Goal: Transaction & Acquisition: Obtain resource

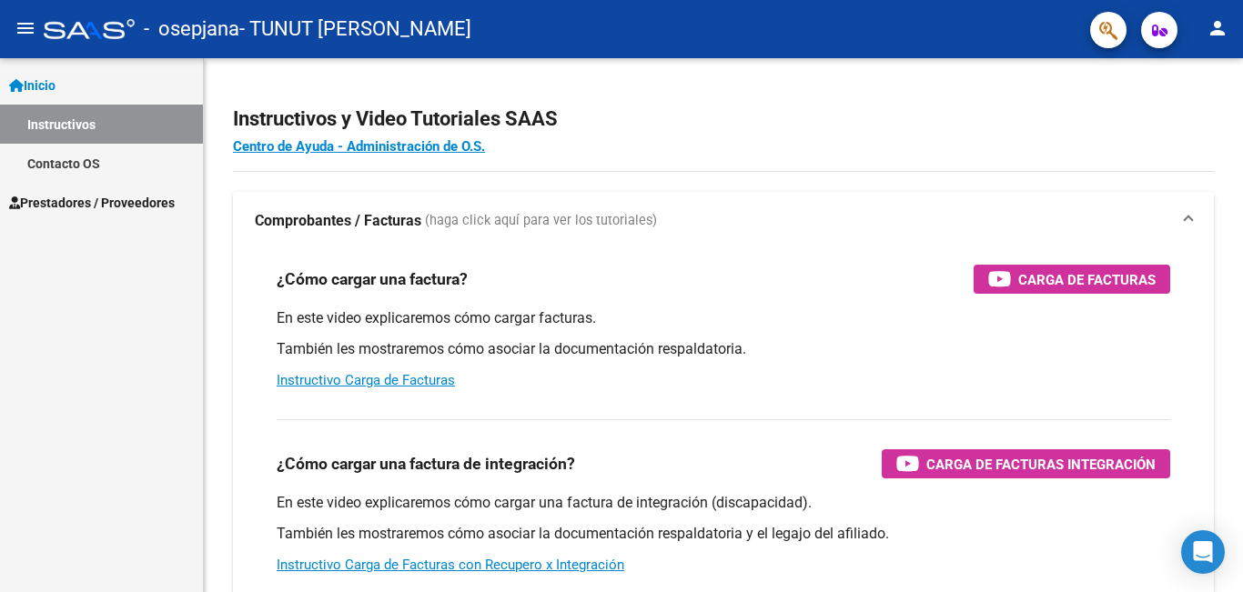
click at [36, 78] on span "Inicio" at bounding box center [32, 86] width 46 height 20
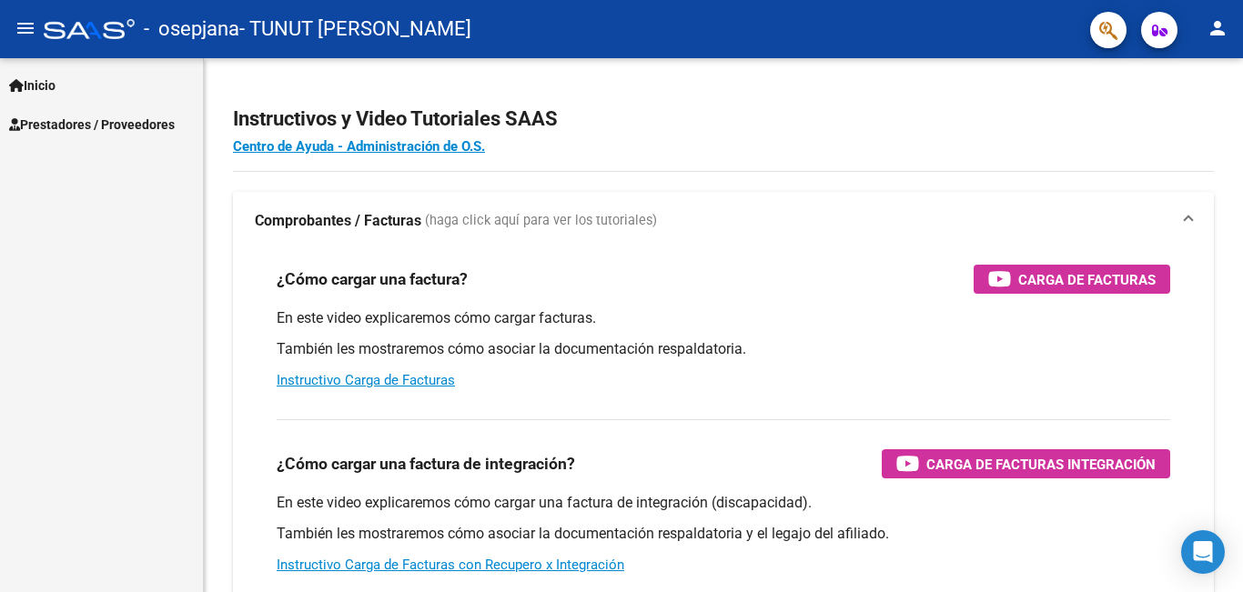
click at [132, 120] on span "Prestadores / Proveedores" at bounding box center [92, 125] width 166 height 20
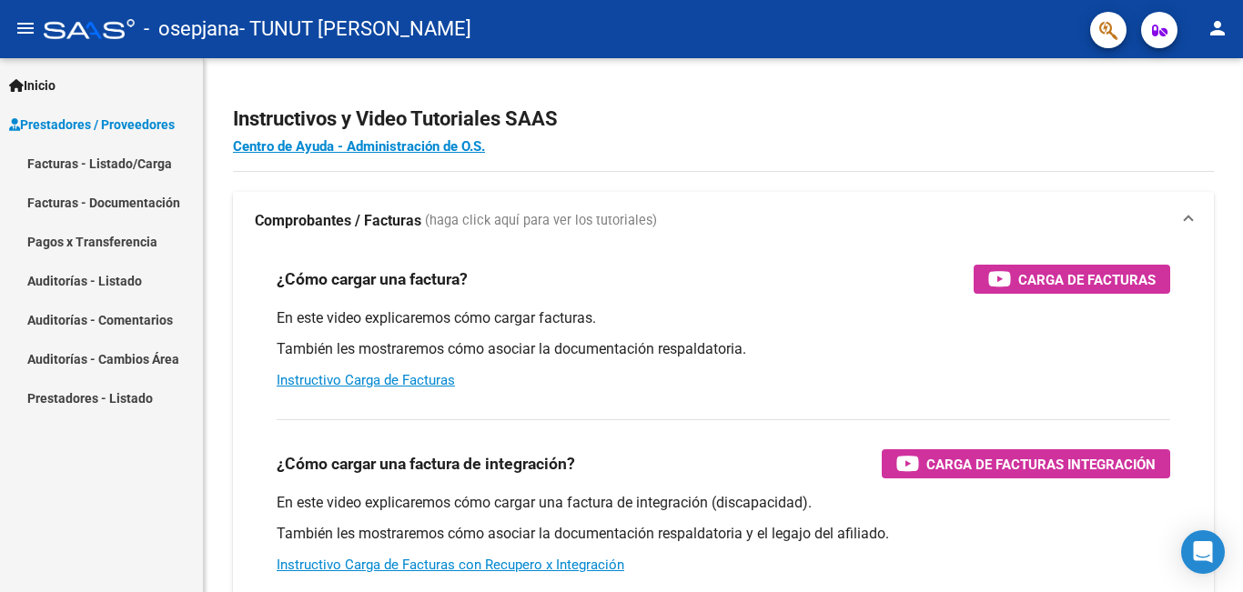
click at [137, 159] on link "Facturas - Listado/Carga" at bounding box center [101, 163] width 203 height 39
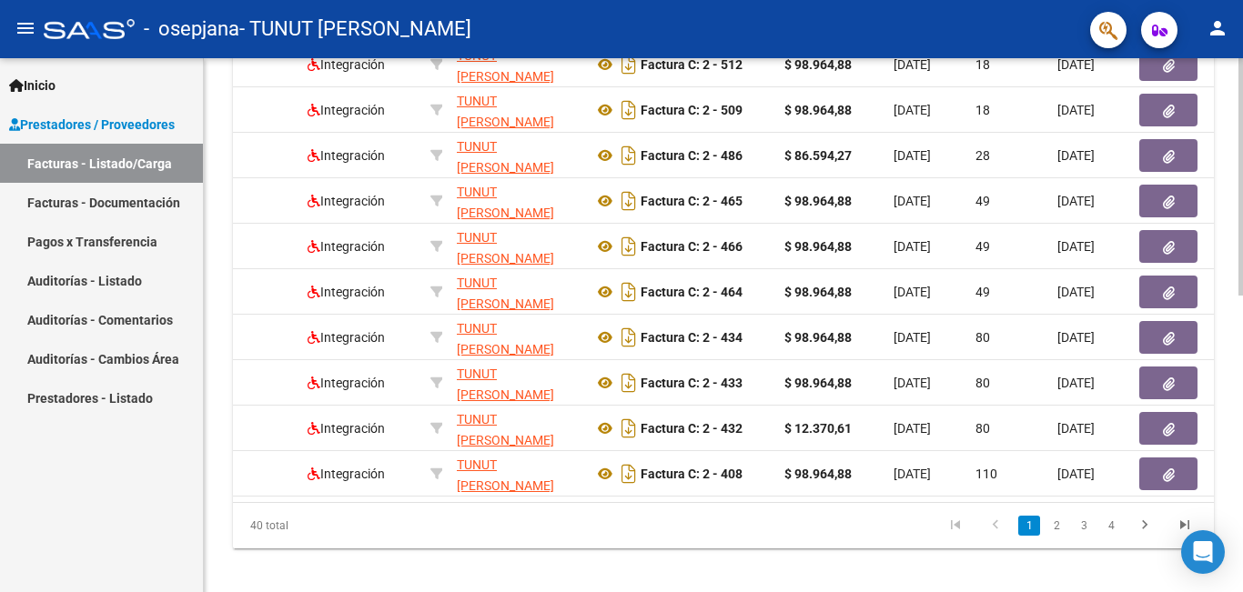
scroll to position [0, 276]
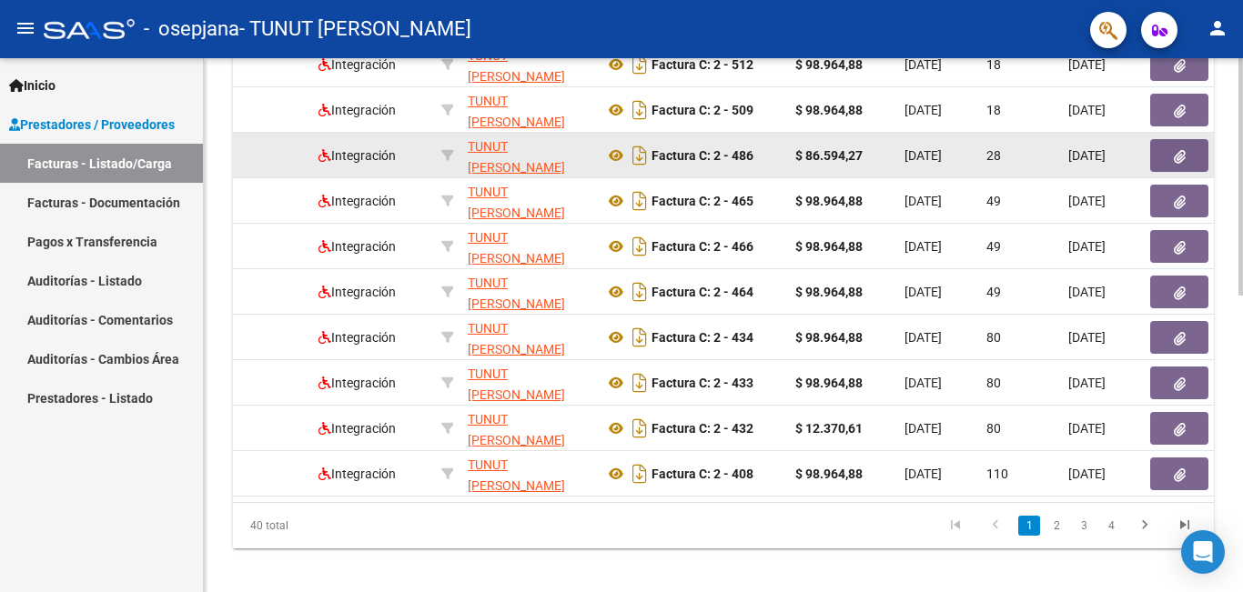
click at [832, 155] on strong "$ 86.594,27" at bounding box center [828, 155] width 67 height 15
click at [1155, 150] on button "button" at bounding box center [1179, 155] width 58 height 33
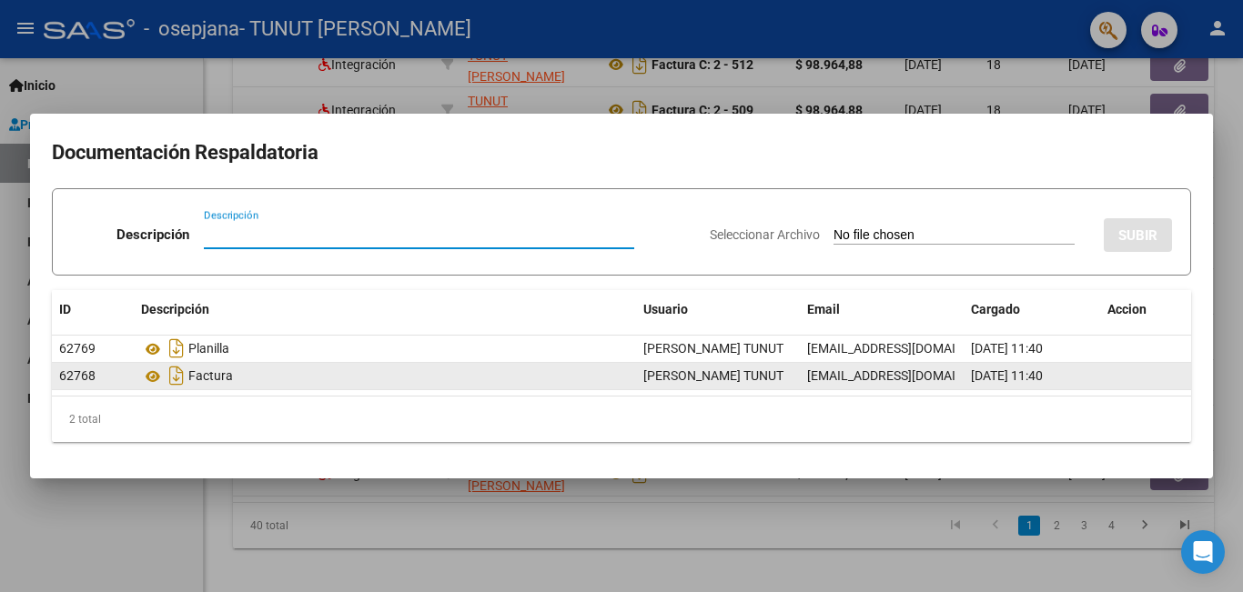
drag, startPoint x: 211, startPoint y: 381, endPoint x: 200, endPoint y: 383, distance: 11.1
click at [204, 381] on div "Factura" at bounding box center [385, 375] width 488 height 29
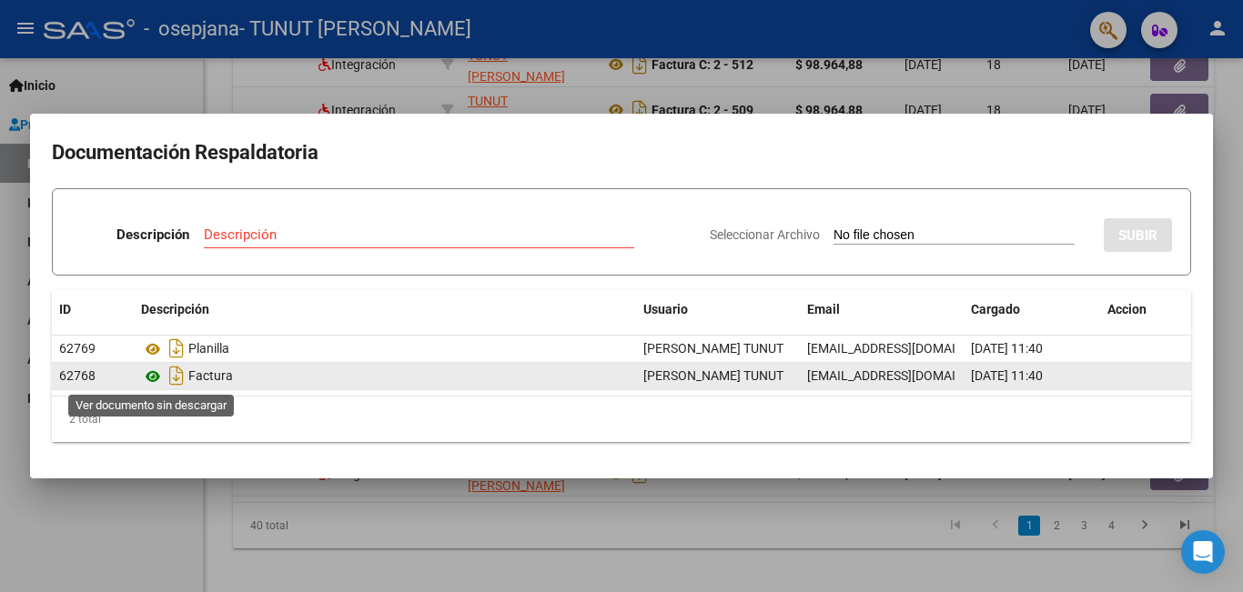
click at [153, 379] on icon at bounding box center [153, 377] width 24 height 22
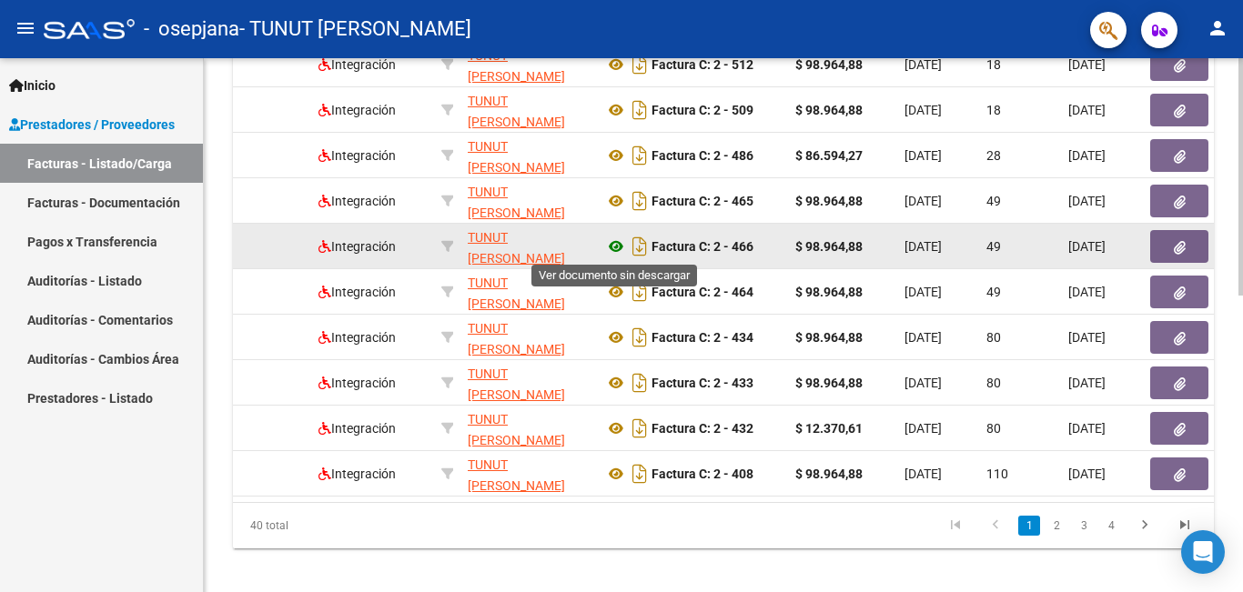
click at [615, 244] on icon at bounding box center [616, 247] width 24 height 22
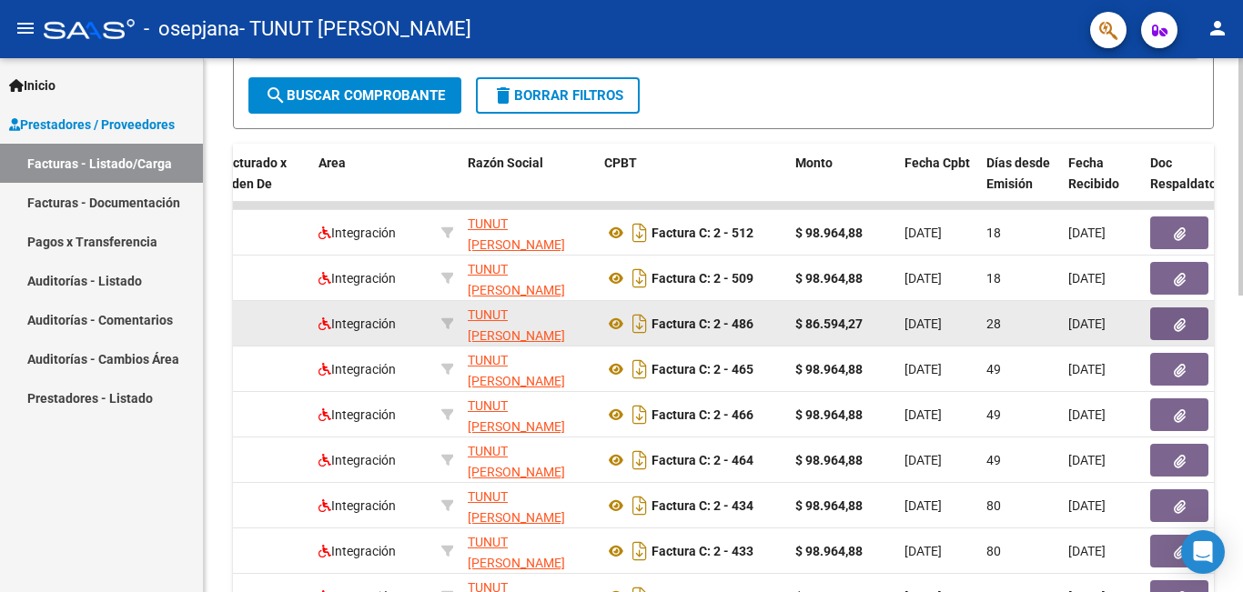
scroll to position [455, 0]
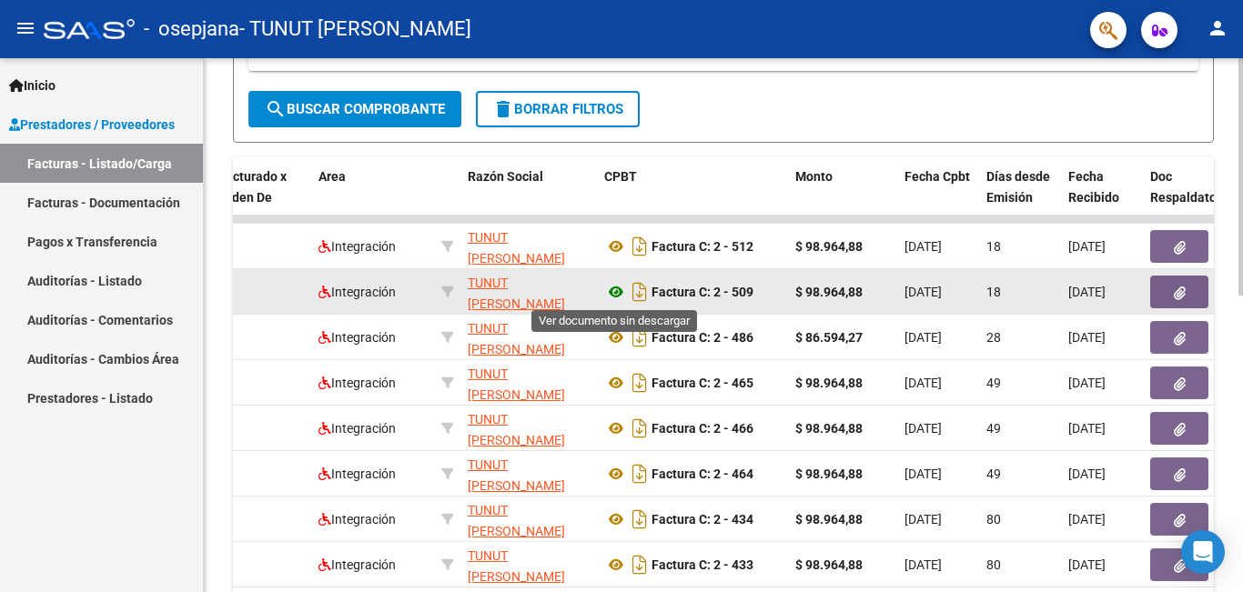
click at [612, 288] on icon at bounding box center [616, 292] width 24 height 22
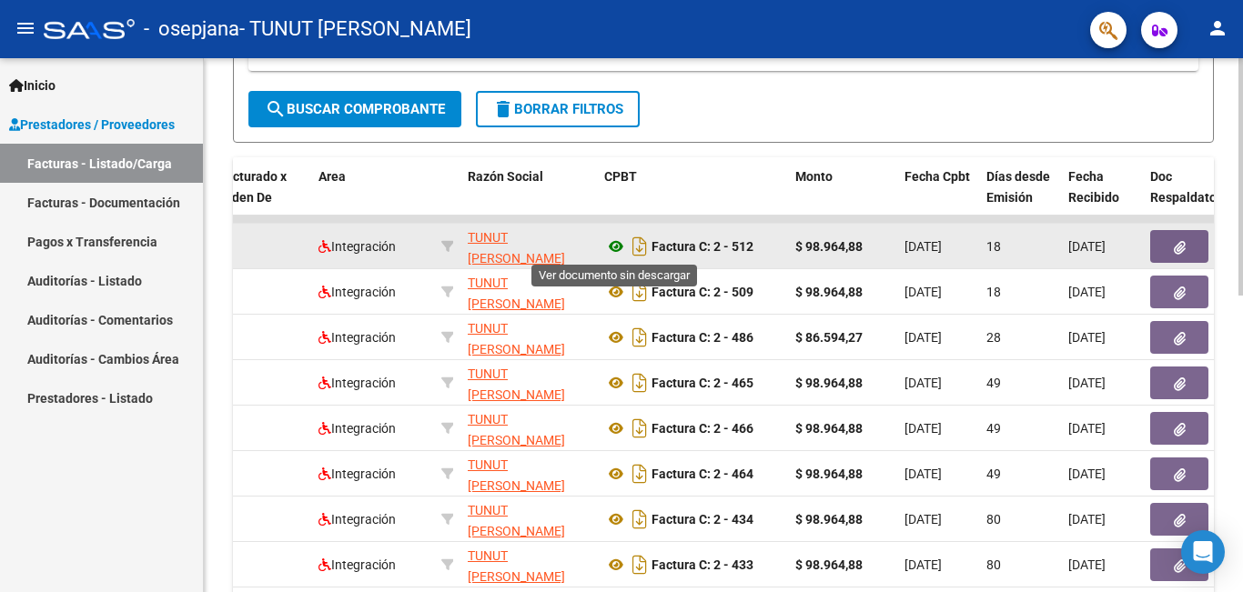
click at [616, 238] on icon at bounding box center [616, 247] width 24 height 22
